Goal: Transaction & Acquisition: Book appointment/travel/reservation

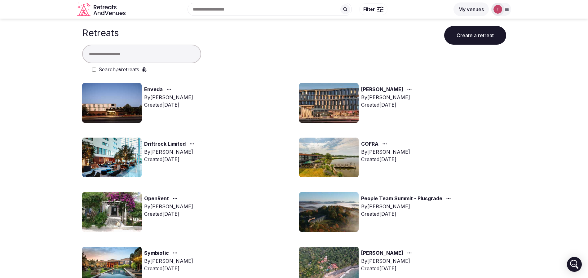
scroll to position [46, 0]
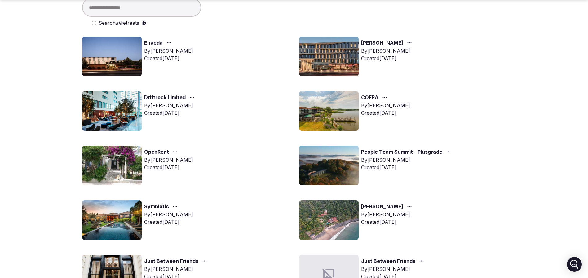
click at [327, 167] on img at bounding box center [329, 166] width 60 height 40
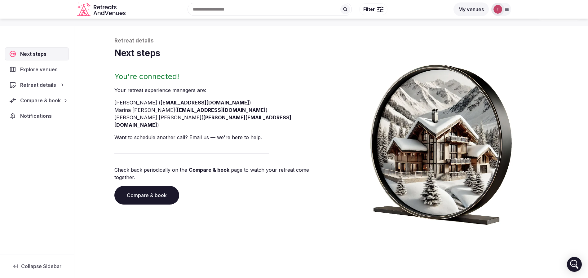
scroll to position [21, 0]
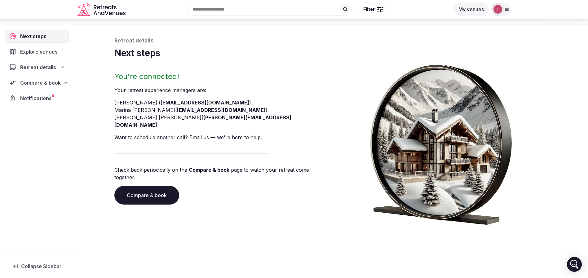
click at [159, 186] on link "Compare & book" at bounding box center [146, 195] width 65 height 19
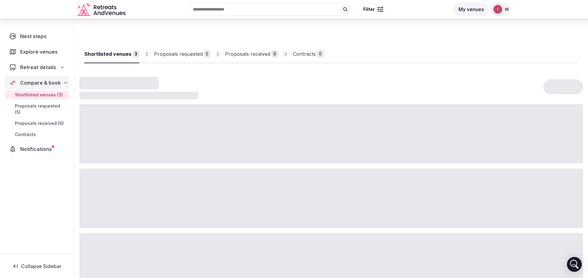
click at [262, 53] on div "Proposals received" at bounding box center [247, 53] width 45 height 7
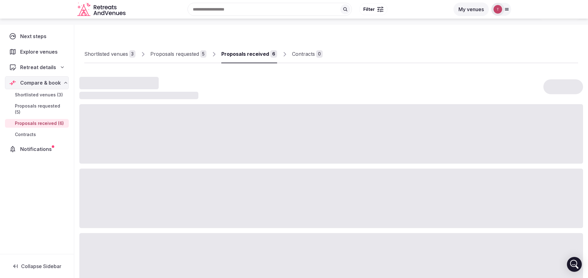
click at [255, 54] on div "Proposals received" at bounding box center [245, 53] width 48 height 7
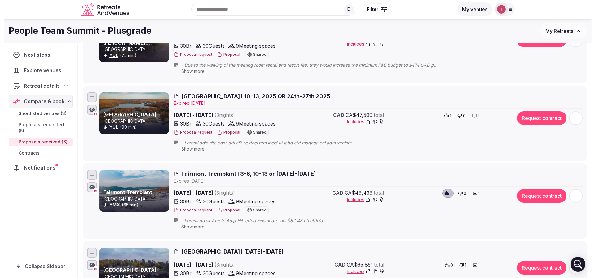
scroll to position [207, 0]
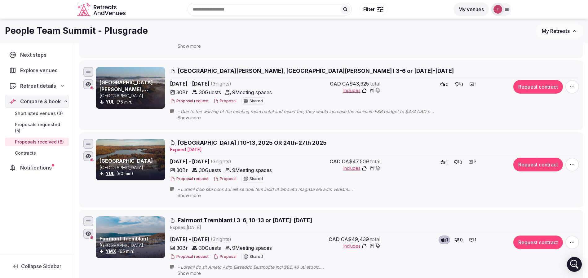
click at [240, 143] on span "Estérel Resort I 10-13, 2025 OR 24th-27th 2025" at bounding box center [252, 143] width 149 height 8
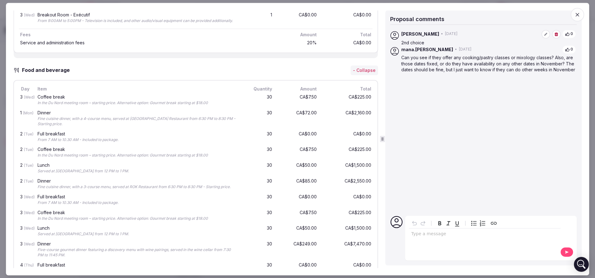
scroll to position [604, 0]
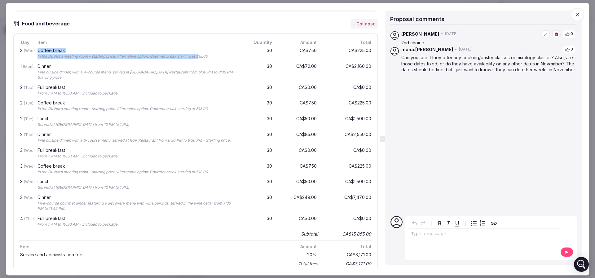
drag, startPoint x: 37, startPoint y: 79, endPoint x: 199, endPoint y: 87, distance: 162.6
click at [199, 61] on div "Coffee break In the Du Nord meeting room – starting price. Alternative option: …" at bounding box center [137, 53] width 202 height 13
click at [199, 60] on div "In the Du Nord meeting room – starting price. Alternative option: Gourmet break…" at bounding box center [138, 56] width 200 height 5
drag, startPoint x: 220, startPoint y: 87, endPoint x: 194, endPoint y: 84, distance: 26.5
click at [194, 60] on div "In the Du Nord meeting room – starting price. Alternative option: Gourmet break…" at bounding box center [138, 56] width 200 height 5
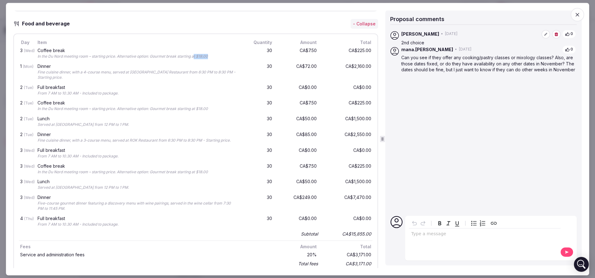
click at [194, 61] on div "Coffee break In the Du Nord meeting room – starting price. Alternative option: …" at bounding box center [137, 53] width 202 height 13
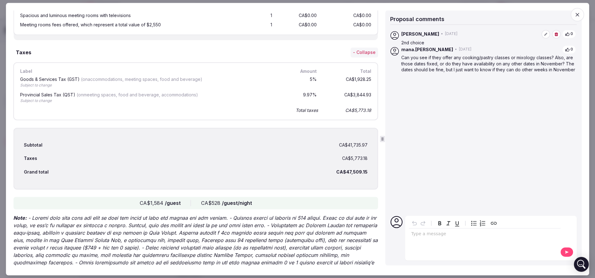
scroll to position [1023, 0]
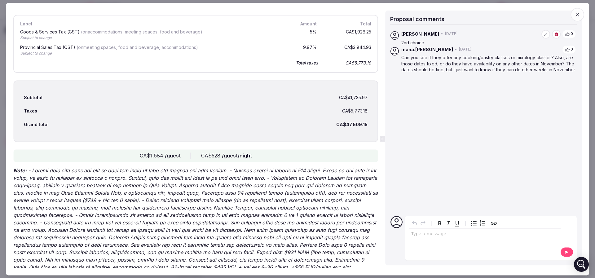
drag, startPoint x: 330, startPoint y: 146, endPoint x: 343, endPoint y: 147, distance: 12.4
click at [343, 118] on div "Taxes CA$5,773.18" at bounding box center [196, 111] width 344 height 14
click at [343, 114] on div "CA$5,773.18" at bounding box center [354, 111] width 25 height 6
drag, startPoint x: 331, startPoint y: 160, endPoint x: 343, endPoint y: 162, distance: 11.9
click at [343, 131] on div "Grand total CA$47,509.15" at bounding box center [196, 125] width 344 height 14
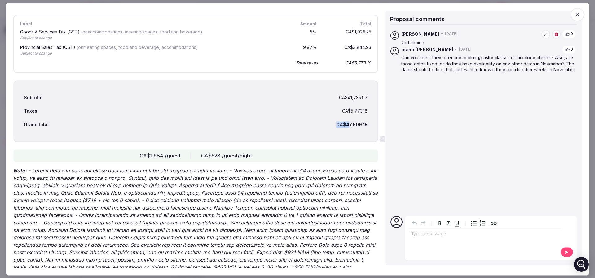
click at [343, 128] on div "CA$47,509.15" at bounding box center [351, 125] width 31 height 6
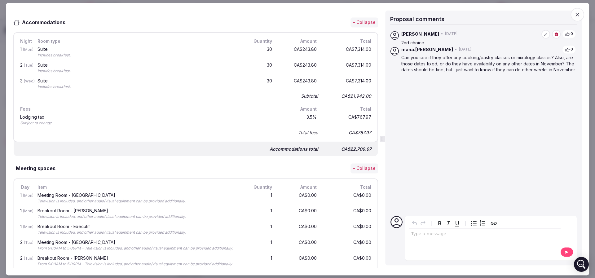
scroll to position [232, 0]
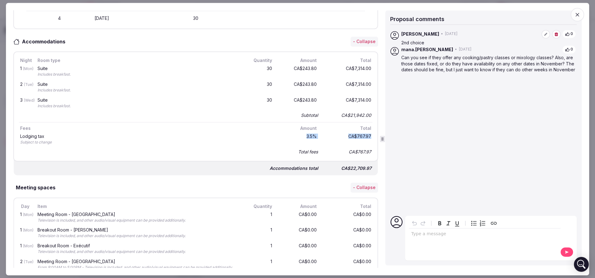
drag, startPoint x: 295, startPoint y: 136, endPoint x: 364, endPoint y: 135, distance: 68.5
click at [364, 135] on div "Lodging tax Subject to change 3.5 % CA$767.97" at bounding box center [196, 140] width 354 height 16
click at [364, 135] on div "CA$767.97" at bounding box center [348, 139] width 50 height 13
drag, startPoint x: 345, startPoint y: 149, endPoint x: 366, endPoint y: 147, distance: 21.2
click at [366, 147] on div "Night Room type Quantity Amount Total 1 (Mon) Suite Includes breakfast. 30 CA$2…" at bounding box center [195, 106] width 365 height 110
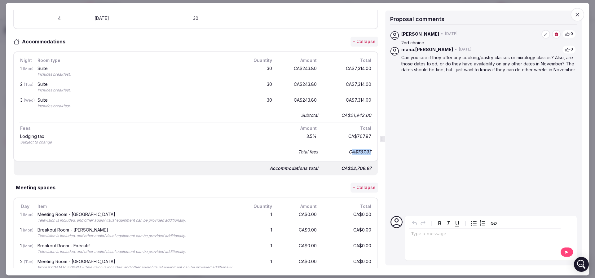
click at [366, 147] on div "Night Room type Quantity Amount Total 1 (Mon) Suite Includes breakfast. 30 CA$2…" at bounding box center [195, 106] width 365 height 110
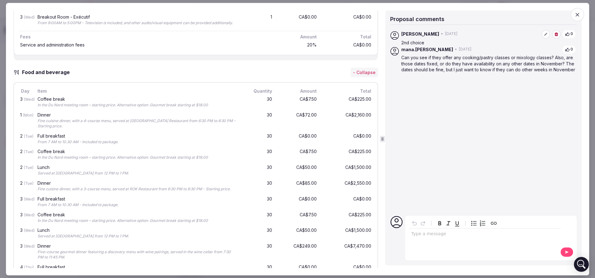
scroll to position [558, 0]
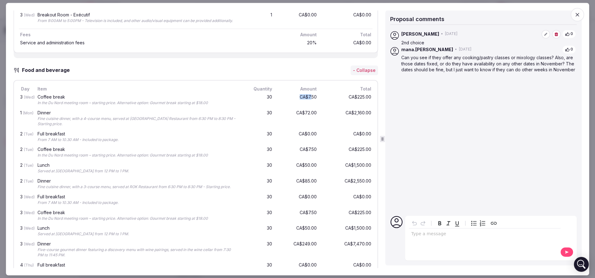
drag, startPoint x: 287, startPoint y: 128, endPoint x: 306, endPoint y: 127, distance: 18.6
click at [306, 107] on div "CA$7.50" at bounding box center [298, 100] width 40 height 13
drag, startPoint x: 296, startPoint y: 130, endPoint x: 349, endPoint y: 129, distance: 53.0
click at [349, 108] on div "3 (Wed) Coffee break In the Du Nord meeting room – starting price. Alternative …" at bounding box center [196, 101] width 354 height 16
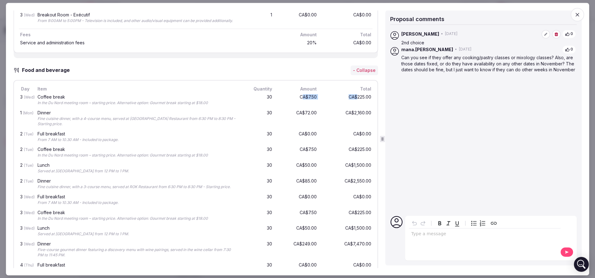
click at [349, 107] on div "CA$225.00" at bounding box center [348, 100] width 50 height 13
drag, startPoint x: 298, startPoint y: 140, endPoint x: 318, endPoint y: 140, distance: 19.5
click at [318, 130] on div "1 (Mon) Dinner Fine cuisine dinner, with a 4-course menu, served at Le Voilier …" at bounding box center [196, 118] width 354 height 21
click at [323, 128] on div "CA$2,160.00" at bounding box center [348, 119] width 50 height 19
click at [342, 130] on div "1 (Mon) Dinner Fine cuisine dinner, with a 4-course menu, served at Le Voilier …" at bounding box center [196, 118] width 354 height 21
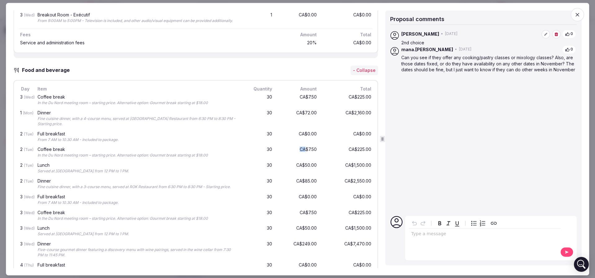
drag, startPoint x: 292, startPoint y: 180, endPoint x: 300, endPoint y: 180, distance: 7.7
click at [300, 160] on div "CA$7.50" at bounding box center [298, 152] width 40 height 13
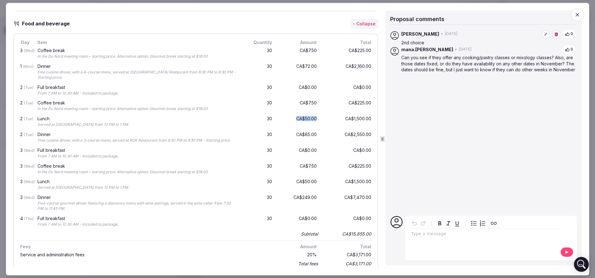
drag, startPoint x: 285, startPoint y: 144, endPoint x: 313, endPoint y: 144, distance: 27.6
click at [313, 130] on div "2 (Tue) Lunch Served at Le Voilier Restaurant from 12 PM to 1 PM. 30 CA$50.00 C…" at bounding box center [196, 122] width 354 height 16
drag, startPoint x: 294, startPoint y: 167, endPoint x: 310, endPoint y: 166, distance: 15.5
click at [310, 145] on div "CA$85.00" at bounding box center [298, 137] width 40 height 13
click at [314, 146] on div "2 (Tue) Dinner Fine cuisine dinner, with a 3-course menu, served at ROK Restaur…" at bounding box center [196, 138] width 354 height 16
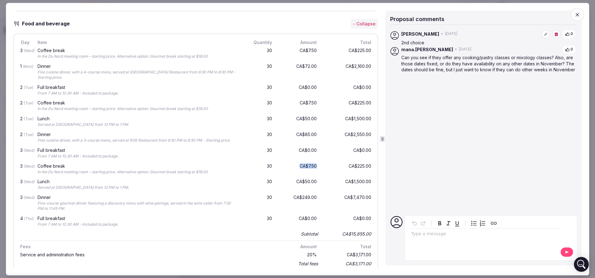
drag, startPoint x: 294, startPoint y: 200, endPoint x: 311, endPoint y: 198, distance: 17.8
click at [311, 177] on div "3 (Wed) Coffee break In the Du Nord meeting room – starting price. Alternative …" at bounding box center [196, 170] width 354 height 16
drag, startPoint x: 313, startPoint y: 198, endPoint x: 289, endPoint y: 201, distance: 24.3
click at [289, 177] on div "3 (Wed) Coffee break In the Du Nord meeting room – starting price. Alternative …" at bounding box center [196, 170] width 354 height 16
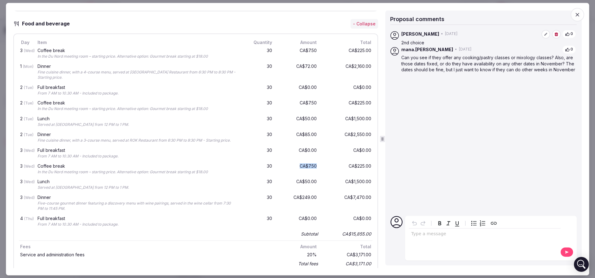
click at [289, 176] on div "CA$7.50" at bounding box center [298, 169] width 40 height 13
drag, startPoint x: 291, startPoint y: 216, endPoint x: 303, endPoint y: 217, distance: 11.8
click at [303, 192] on div "CA$50.00" at bounding box center [298, 185] width 40 height 13
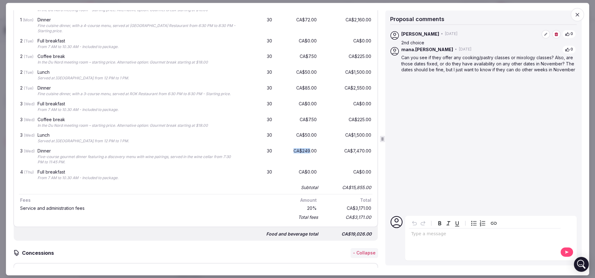
drag, startPoint x: 288, startPoint y: 186, endPoint x: 303, endPoint y: 185, distance: 14.9
click at [303, 166] on div "CA$249.00" at bounding box center [298, 157] width 40 height 19
drag, startPoint x: 77, startPoint y: 193, endPoint x: 169, endPoint y: 192, distance: 91.4
click at [169, 165] on div "Five-course gourmet dinner featuring a discovery menu with wine pairings, serve…" at bounding box center [138, 160] width 200 height 11
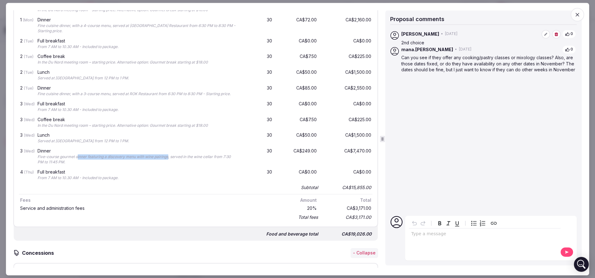
click at [169, 165] on div "Five-course gourmet dinner featuring a discovery menu with wine pairings, serve…" at bounding box center [138, 160] width 200 height 11
drag, startPoint x: 277, startPoint y: 185, endPoint x: 312, endPoint y: 183, distance: 34.5
click at [312, 168] on div "3 (Wed) Dinner Five-course gourmet dinner featuring a discovery menu with wine …" at bounding box center [196, 157] width 354 height 21
drag, startPoint x: 319, startPoint y: 188, endPoint x: 277, endPoint y: 187, distance: 41.5
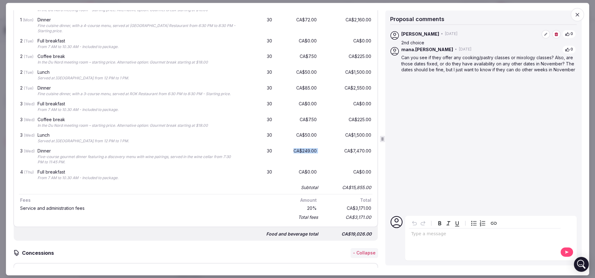
click at [277, 168] on div "3 (Wed) Dinner Five-course gourmet dinner featuring a discovery menu with wine …" at bounding box center [196, 157] width 354 height 21
click at [278, 166] on div "CA$249.00" at bounding box center [298, 157] width 40 height 19
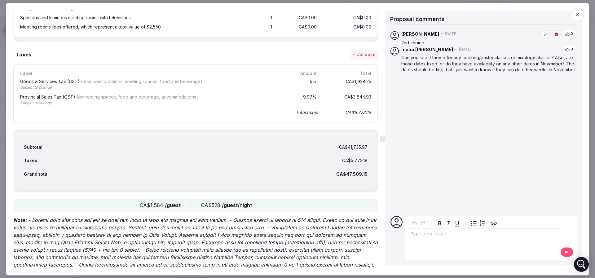
scroll to position [976, 0]
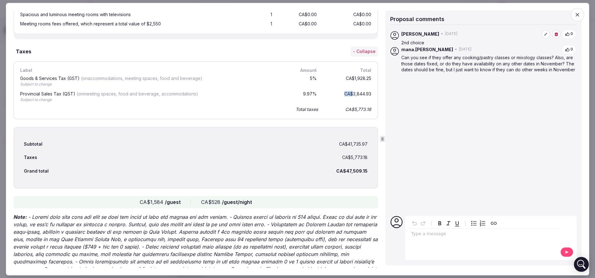
drag, startPoint x: 338, startPoint y: 127, endPoint x: 346, endPoint y: 128, distance: 7.8
click at [346, 104] on div "CA$3,844.93" at bounding box center [348, 97] width 50 height 13
drag, startPoint x: 337, startPoint y: 146, endPoint x: 348, endPoint y: 144, distance: 11.4
click at [348, 114] on div "CA$5,773.18" at bounding box center [348, 109] width 50 height 9
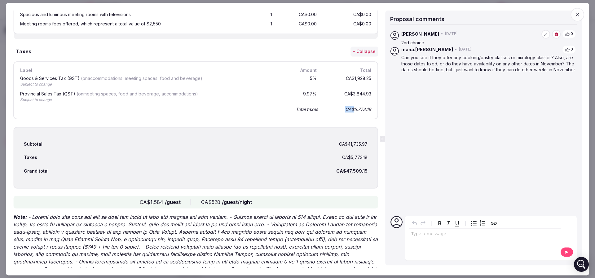
click at [348, 114] on div "CA$5,773.18" at bounding box center [348, 109] width 50 height 9
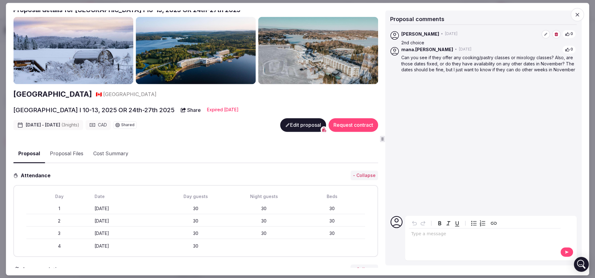
scroll to position [0, 0]
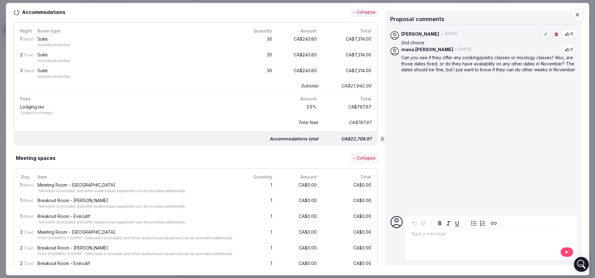
scroll to position [169, 0]
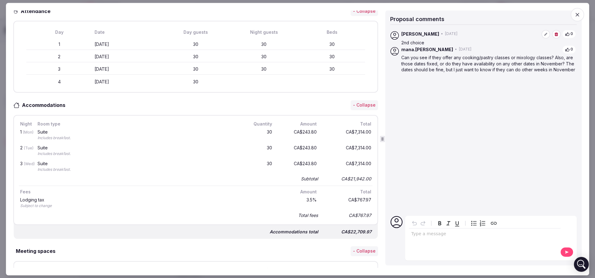
click at [249, 146] on div "30" at bounding box center [259, 150] width 30 height 13
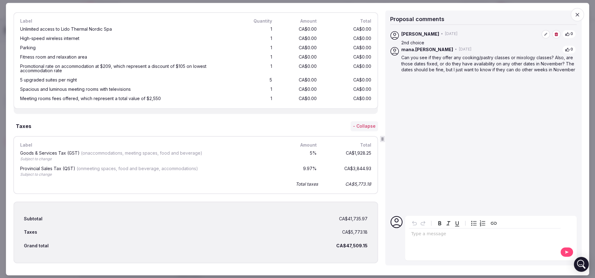
scroll to position [969, 0]
